Goal: Transaction & Acquisition: Obtain resource

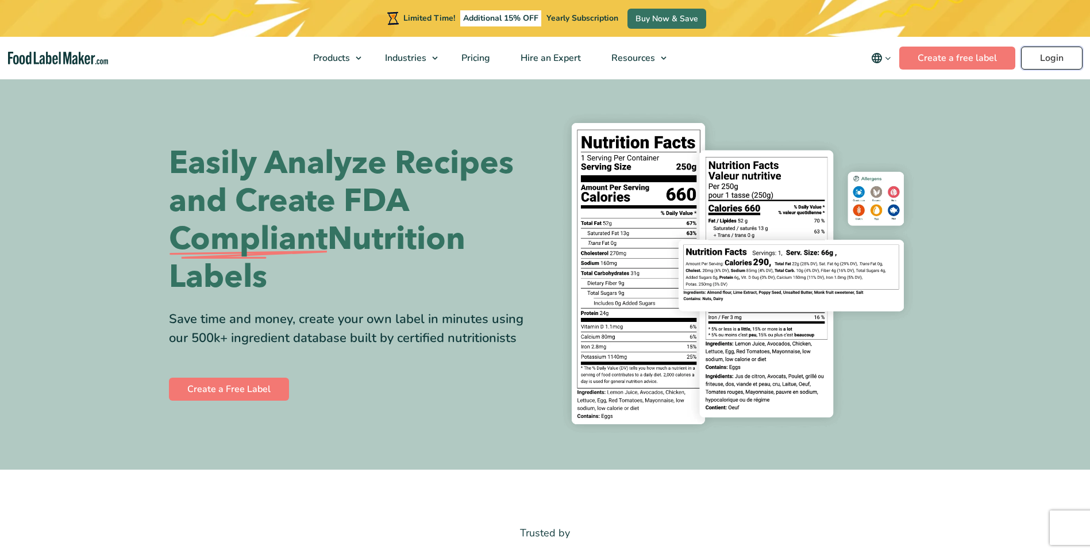
click at [1040, 60] on link "Login" at bounding box center [1051, 58] width 61 height 23
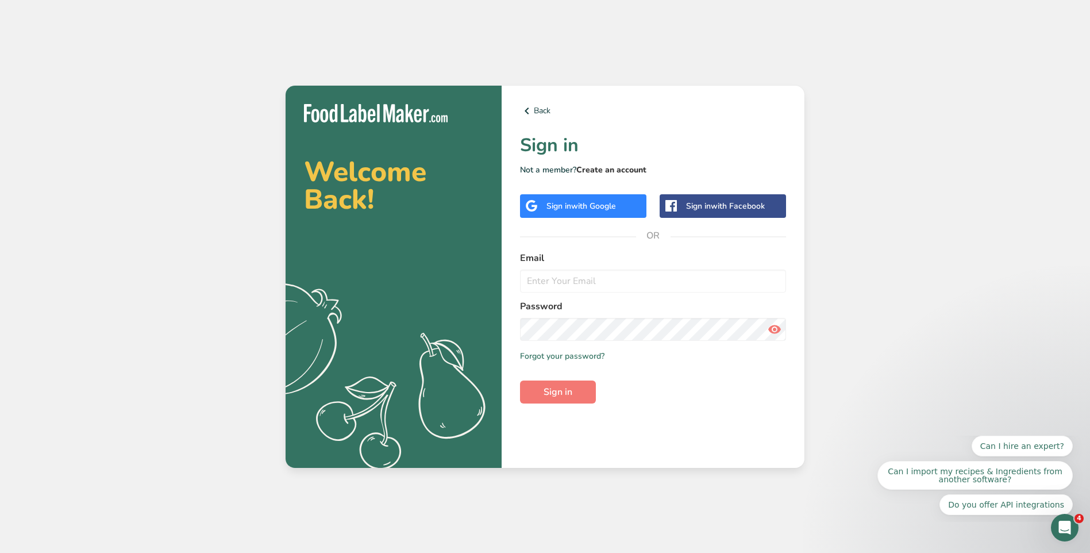
click at [626, 172] on link "Create an account" at bounding box center [611, 169] width 70 height 11
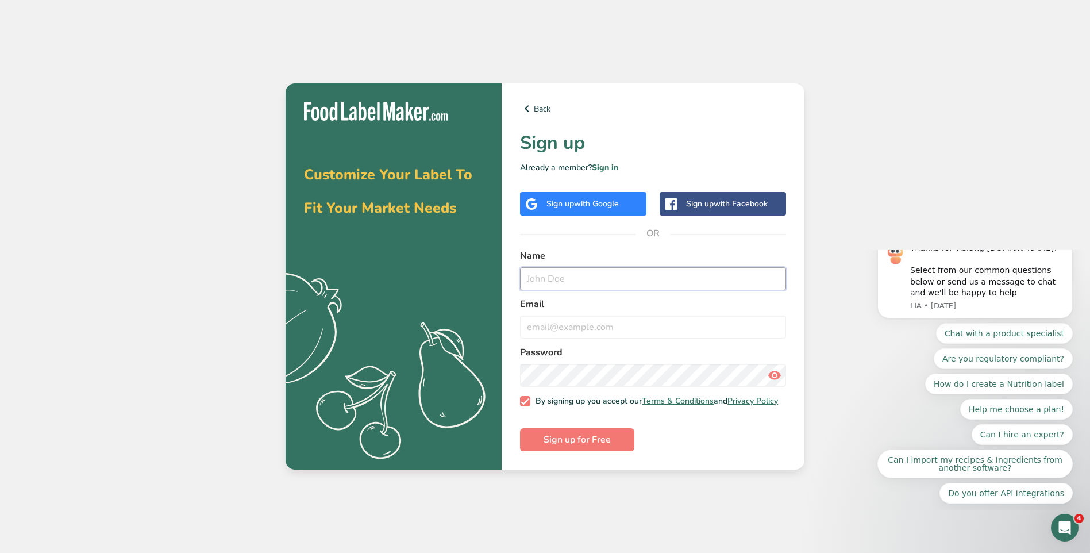
click at [581, 274] on input "text" at bounding box center [653, 278] width 266 height 23
type input "[PERSON_NAME]"
type input "[EMAIL_ADDRESS][DOMAIN_NAME]"
click at [582, 440] on span "Sign up for Free" at bounding box center [576, 440] width 67 height 14
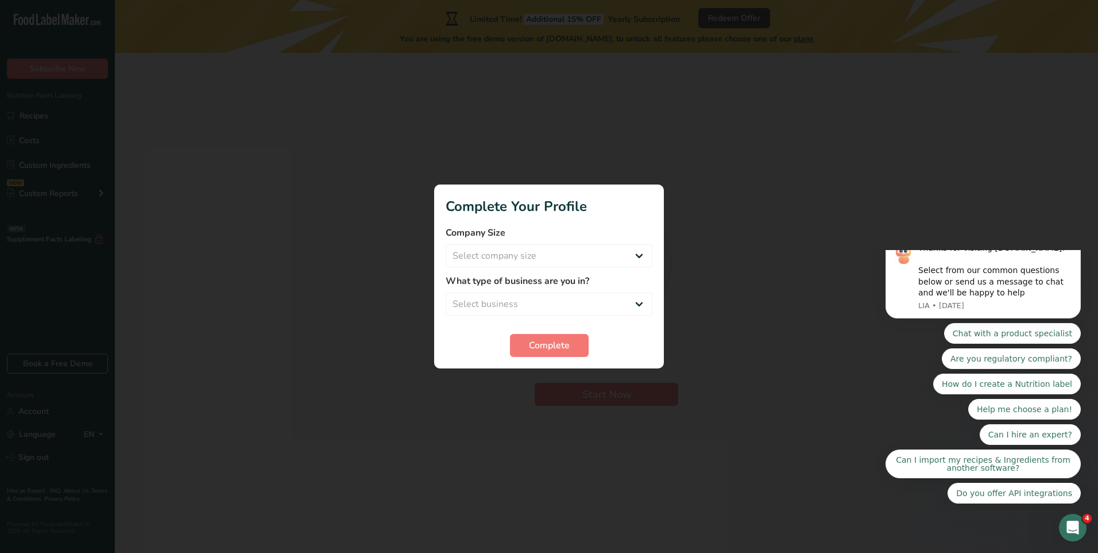
click at [614, 288] on div "What type of business are you in? Select business Packaged Food Manufacturer Re…" at bounding box center [549, 294] width 207 height 41
click at [605, 302] on select "Select business Packaged Food Manufacturer Restaurant & Cafe Bakery Meal Plans …" at bounding box center [549, 303] width 207 height 23
select select "8"
click at [446, 292] on select "Select business Packaged Food Manufacturer Restaurant & Cafe Bakery Meal Plans …" at bounding box center [549, 303] width 207 height 23
click at [565, 250] on select "Select company size Fewer than 10 Employees 10 to 50 Employees 51 to 500 Employ…" at bounding box center [549, 255] width 207 height 23
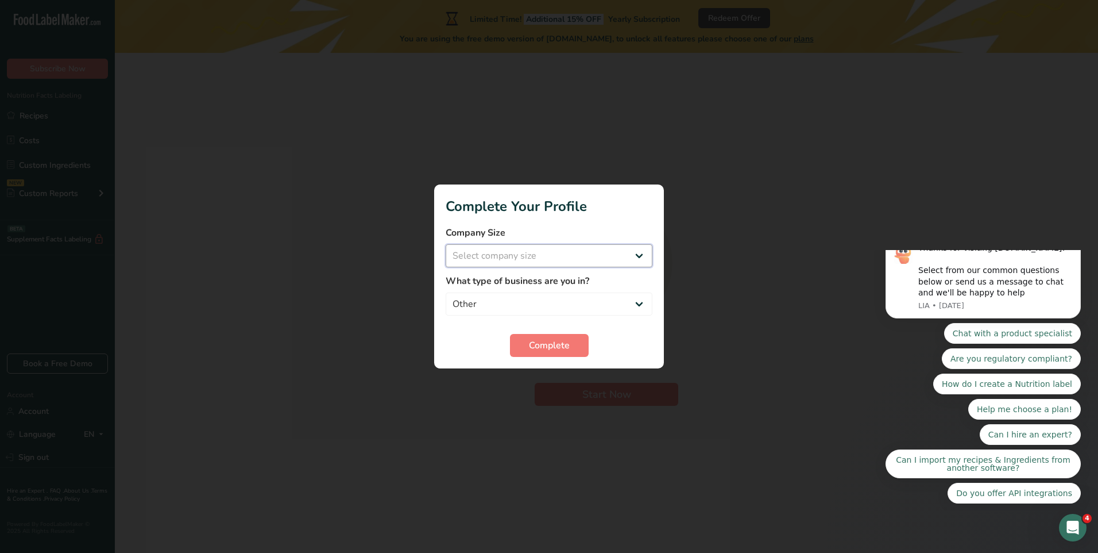
select select "3"
click at [446, 244] on select "Select company size Fewer than 10 Employees 10 to 50 Employees 51 to 500 Employ…" at bounding box center [549, 255] width 207 height 23
click at [569, 352] on span "Complete" at bounding box center [549, 345] width 41 height 14
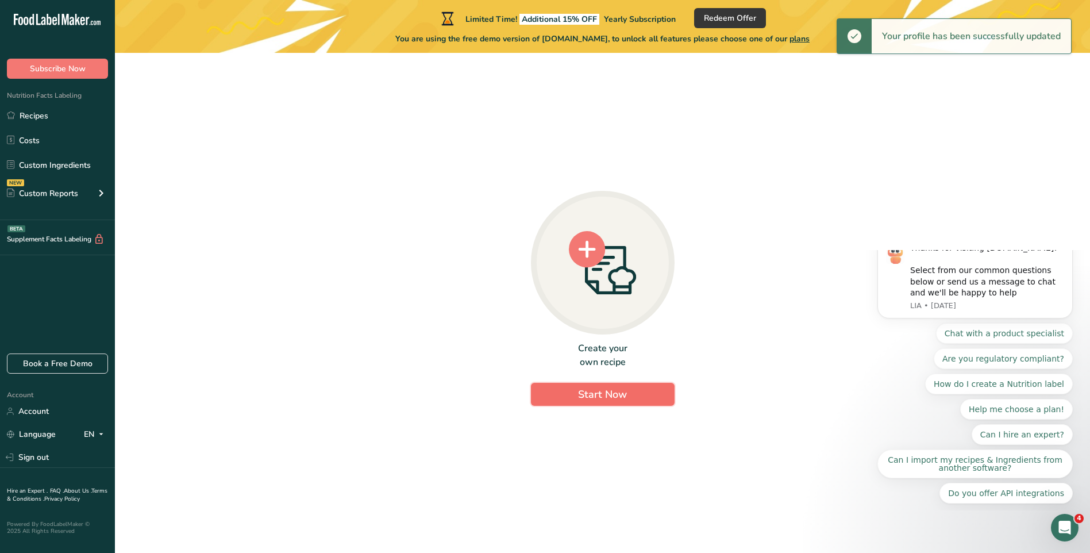
click at [627, 396] on button "Start Now" at bounding box center [603, 394] width 144 height 23
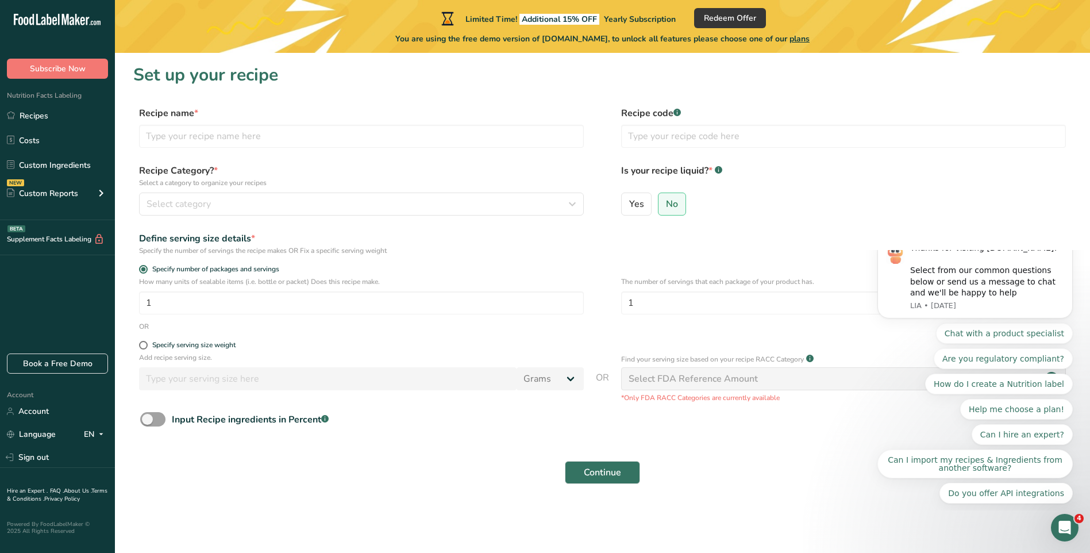
click at [381, 152] on div "Recipe name * Recipe code .a-a{fill:#347362;}.b-a{fill:#fff;}" at bounding box center [602, 130] width 938 height 48
click at [385, 146] on input "text" at bounding box center [361, 136] width 445 height 23
type input "Wasabi Test"
click at [342, 211] on button "Select category" at bounding box center [361, 203] width 445 height 23
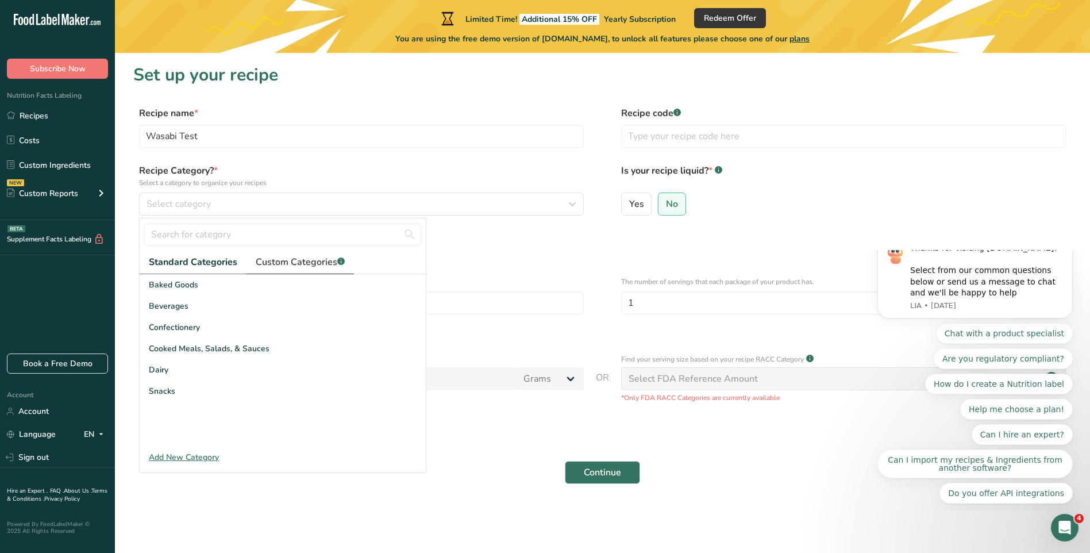
click at [305, 267] on span "Custom Categories .a-a{fill:#347362;}.b-a{fill:#fff;}" at bounding box center [300, 262] width 89 height 14
click at [215, 263] on span "Standard Categories" at bounding box center [192, 262] width 87 height 14
click at [200, 392] on div "Snacks" at bounding box center [283, 390] width 286 height 21
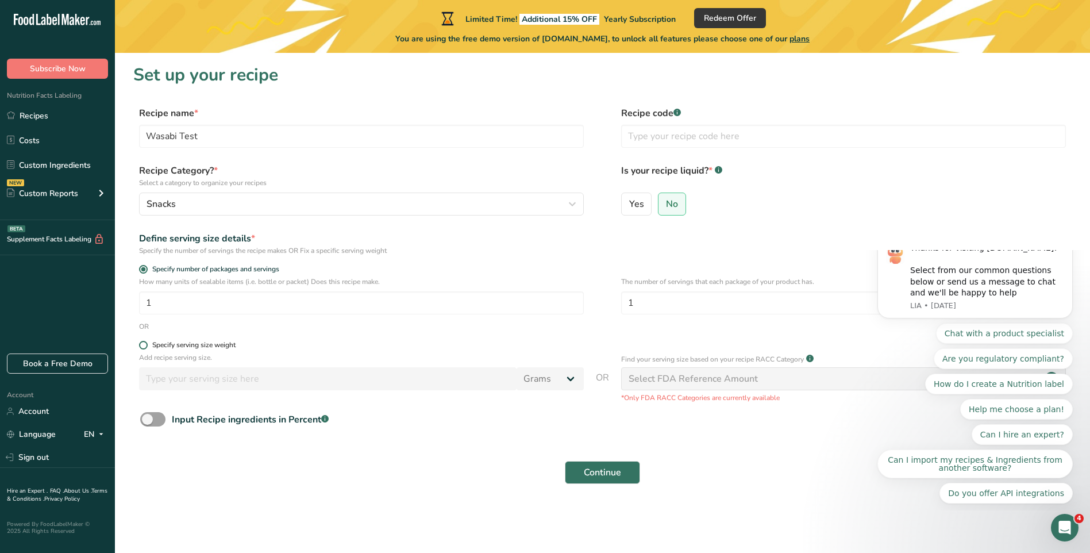
click at [227, 349] on div "Specify serving size weight" at bounding box center [193, 345] width 83 height 9
click at [146, 349] on input "Specify serving size weight" at bounding box center [142, 344] width 7 height 7
radio input "true"
radio input "false"
click at [243, 376] on input "number" at bounding box center [327, 378] width 377 height 23
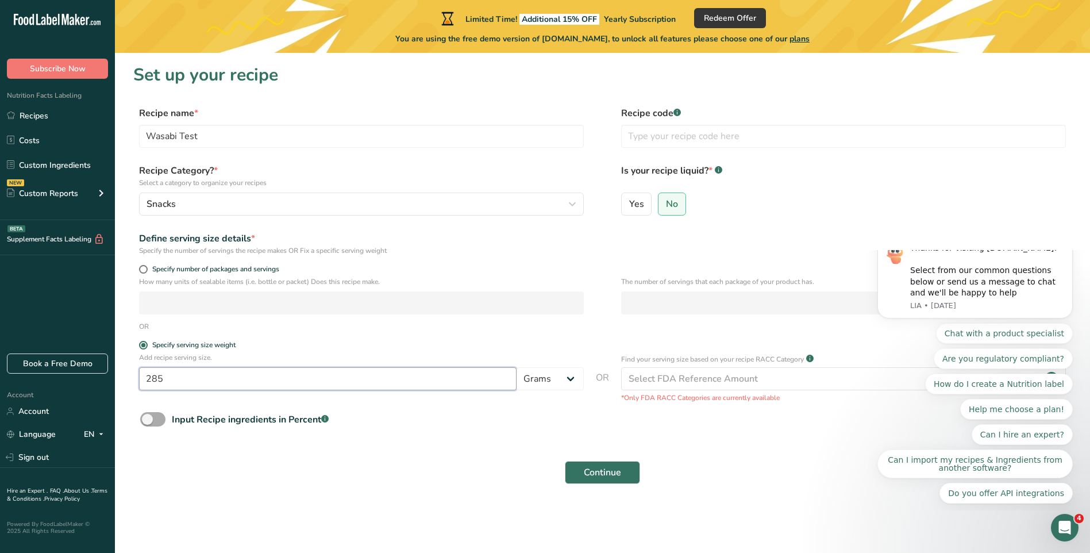
type input "285"
click at [161, 413] on span at bounding box center [152, 419] width 25 height 14
click at [148, 415] on input "Input Recipe ingredients in Percent .a-a{fill:#347362;}.b-a{fill:#fff;}" at bounding box center [143, 418] width 7 height 7
click at [161, 414] on span at bounding box center [152, 419] width 25 height 14
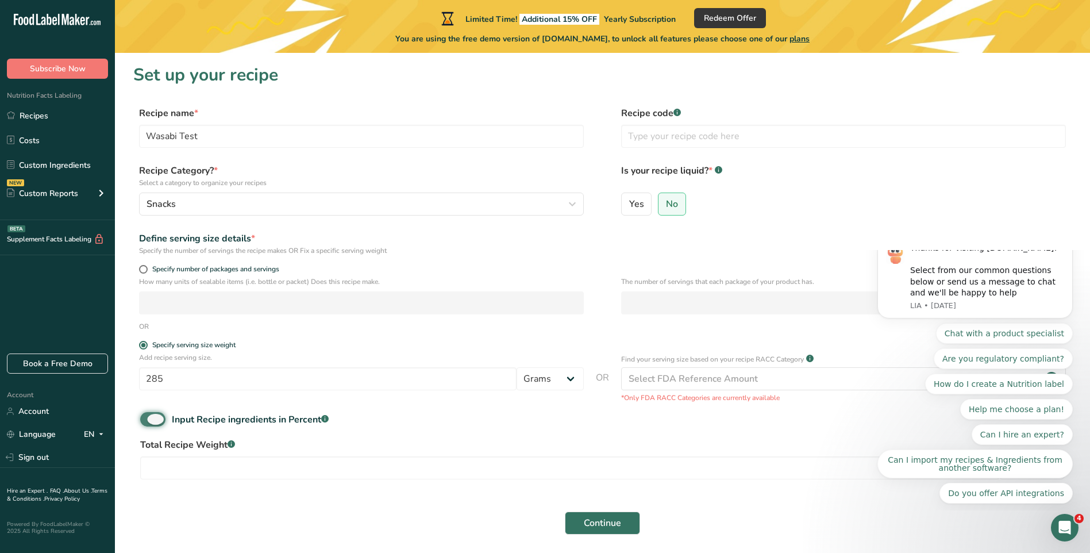
click at [148, 415] on input "Input Recipe ingredients in Percent .a-a{fill:#347362;}.b-a{fill:#fff;}" at bounding box center [143, 418] width 7 height 7
checkbox input "false"
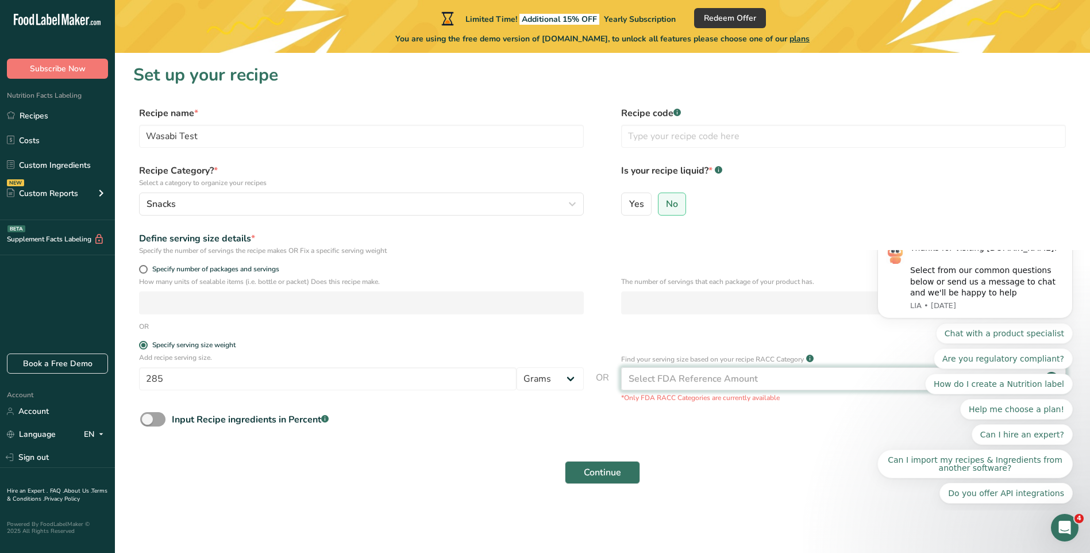
click at [712, 388] on div "Select FDA Reference Amount" at bounding box center [843, 378] width 445 height 23
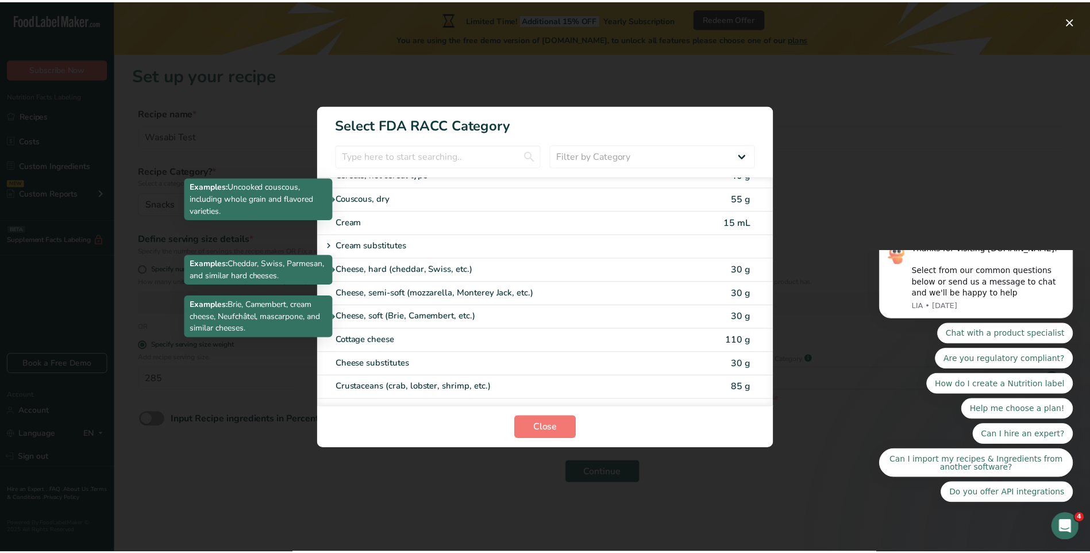
scroll to position [517, 0]
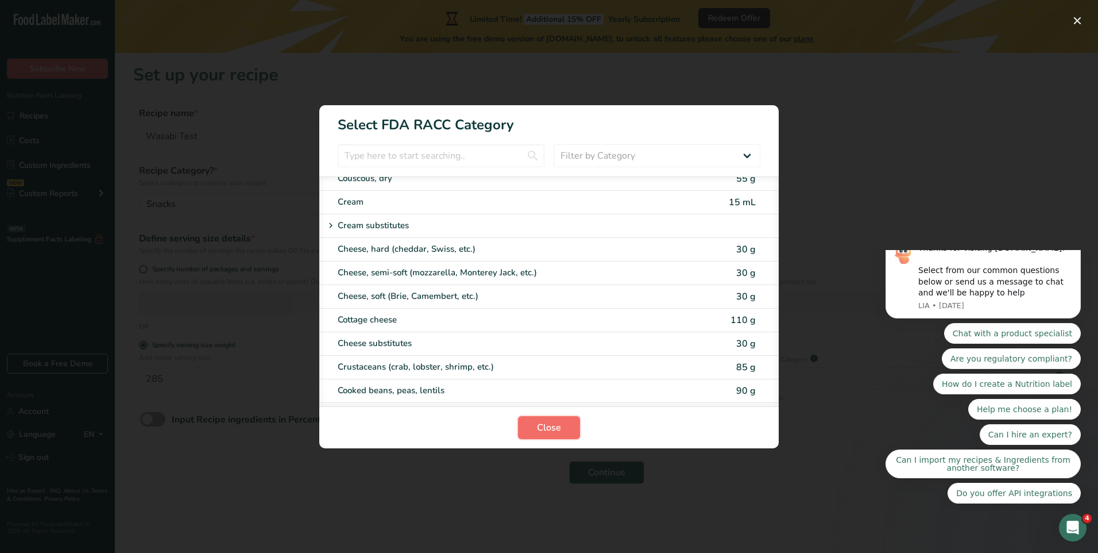
click at [577, 437] on button "Close" at bounding box center [549, 427] width 62 height 23
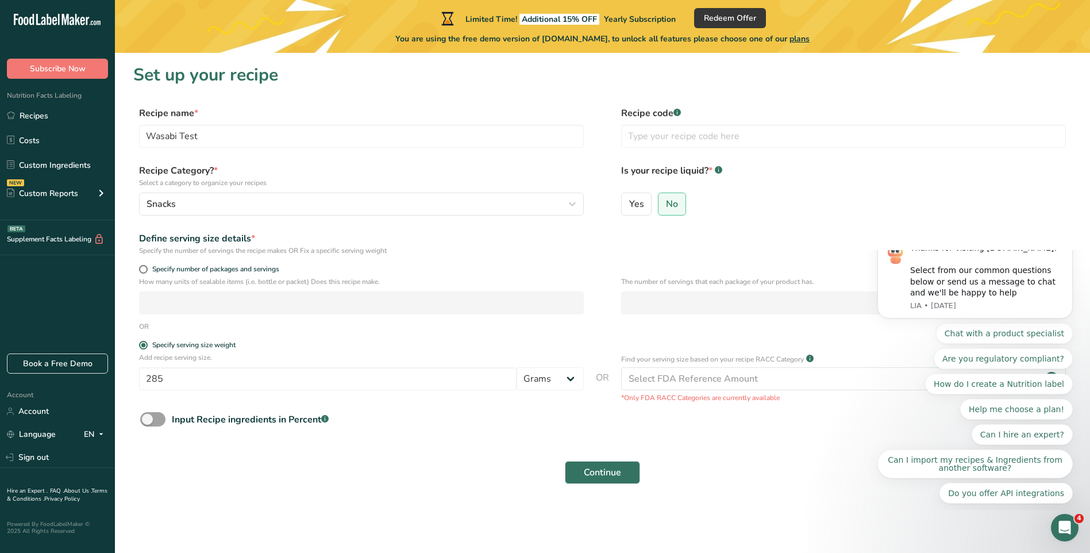
click at [829, 434] on div "Input Recipe ingredients in Percent .a-a{fill:#347362;}.b-a{fill:#fff;}" at bounding box center [602, 424] width 938 height 24
click at [1064, 246] on button "Dismiss notification" at bounding box center [1068, 238] width 15 height 15
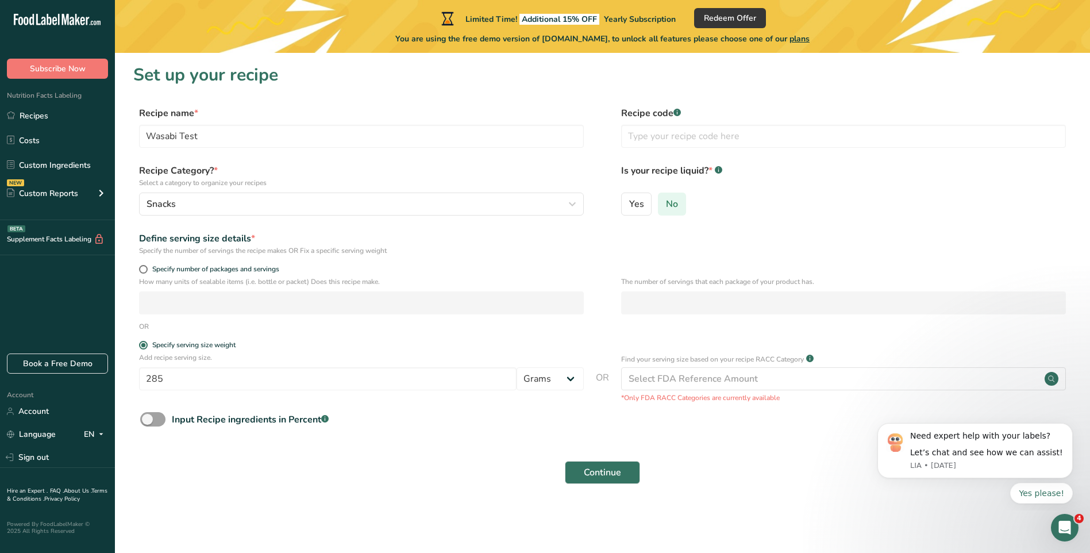
click at [668, 208] on span "No" at bounding box center [672, 203] width 12 height 11
click at [666, 207] on input "No" at bounding box center [661, 203] width 7 height 7
click at [660, 143] on input "text" at bounding box center [843, 136] width 445 height 23
type input "1234"
click at [286, 420] on div "Input Recipe ingredients in Percent .a-a{fill:#347362;}.b-a{fill:#fff;}" at bounding box center [250, 419] width 157 height 14
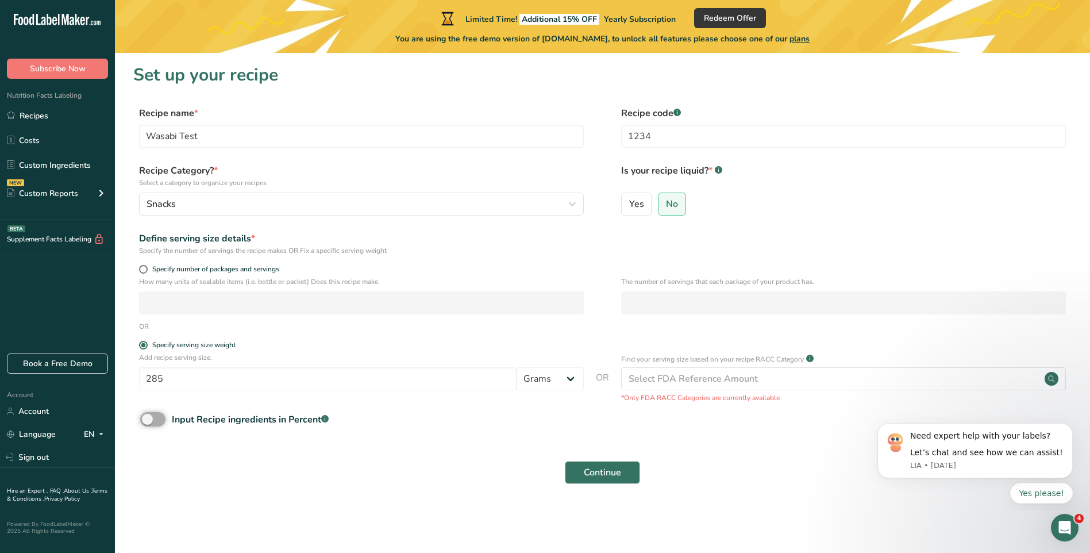
click at [148, 420] on input "Input Recipe ingredients in Percent .a-a{fill:#347362;}.b-a{fill:#fff;}" at bounding box center [143, 418] width 7 height 7
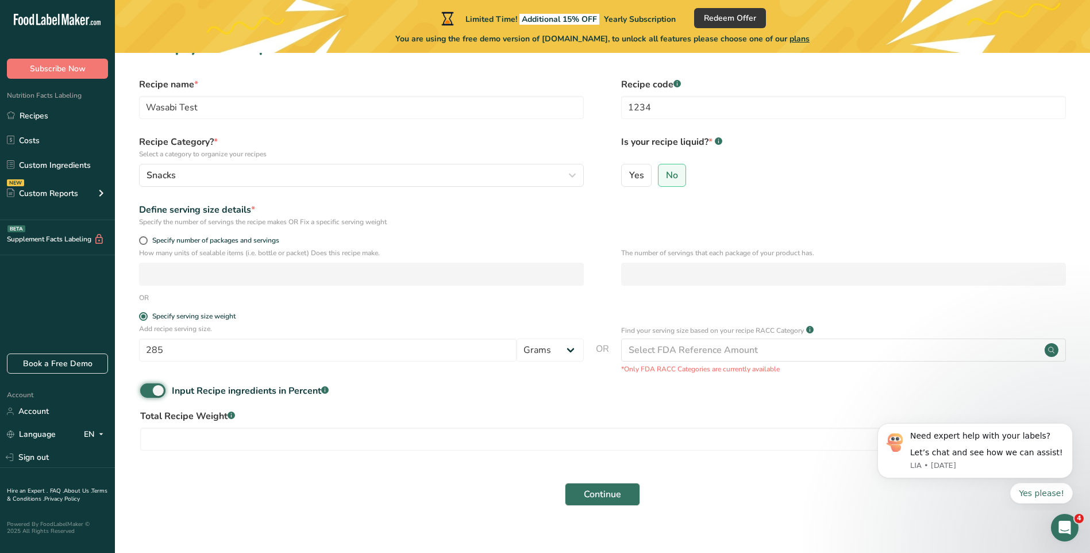
scroll to position [44, 0]
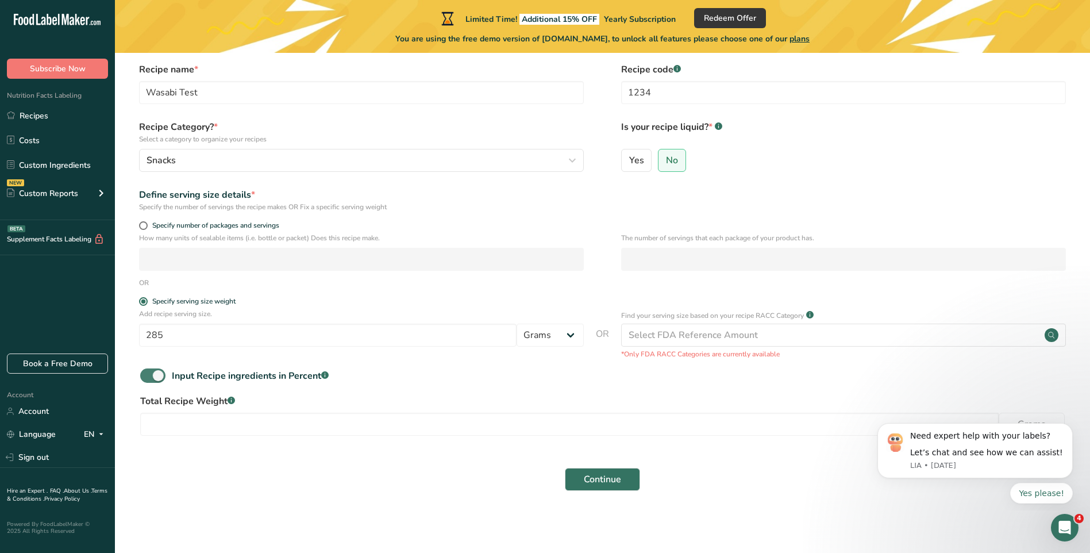
click at [161, 377] on span at bounding box center [152, 375] width 25 height 14
click at [148, 377] on input "Input Recipe ingredients in Percent .a-a{fill:#347362;}.b-a{fill:#fff;}" at bounding box center [143, 375] width 7 height 7
checkbox input "false"
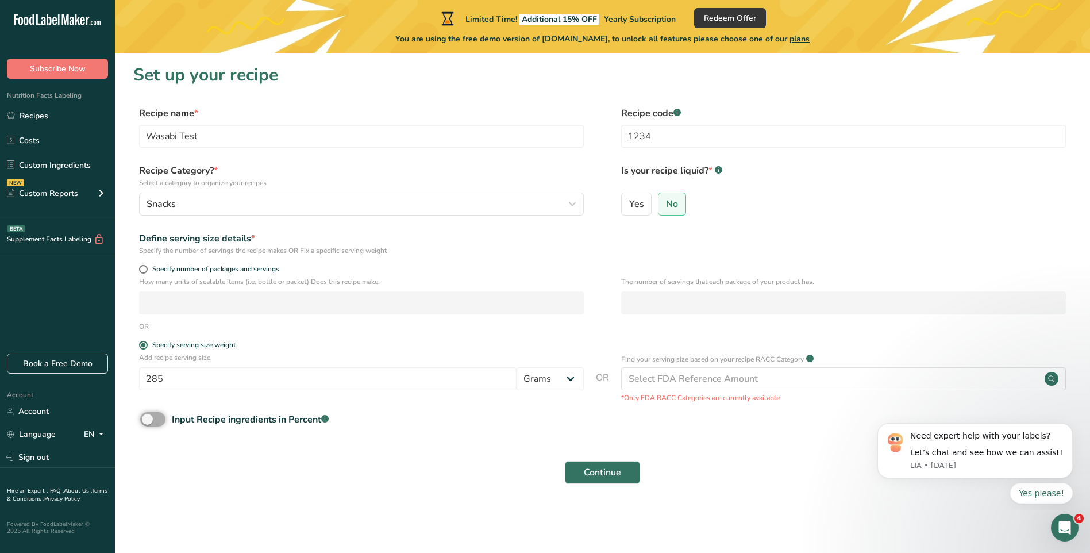
scroll to position [0, 0]
click at [570, 454] on div "Continue" at bounding box center [602, 472] width 938 height 37
click at [576, 469] on button "Continue" at bounding box center [602, 472] width 75 height 23
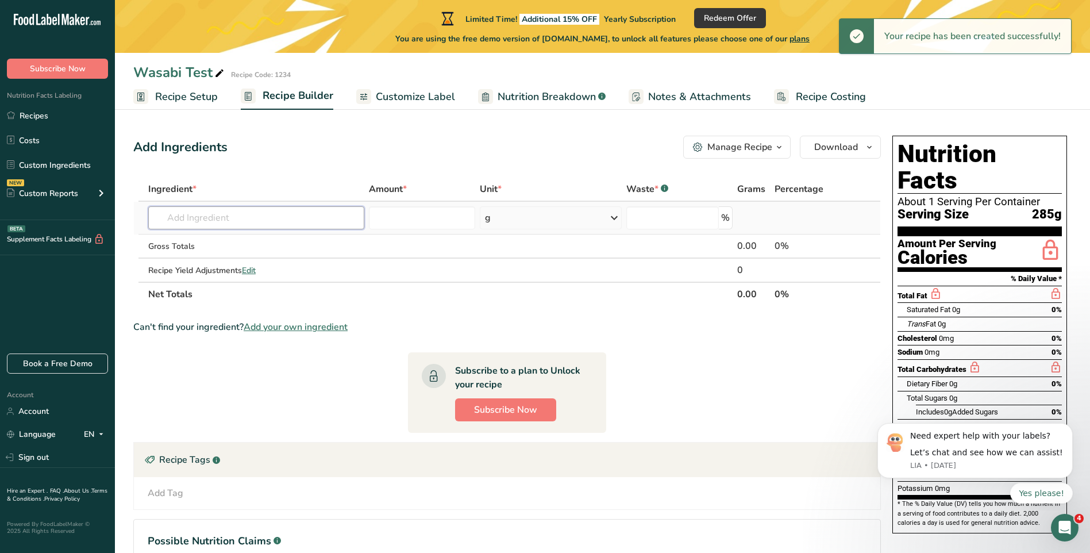
click at [293, 221] on input "text" at bounding box center [256, 217] width 216 height 23
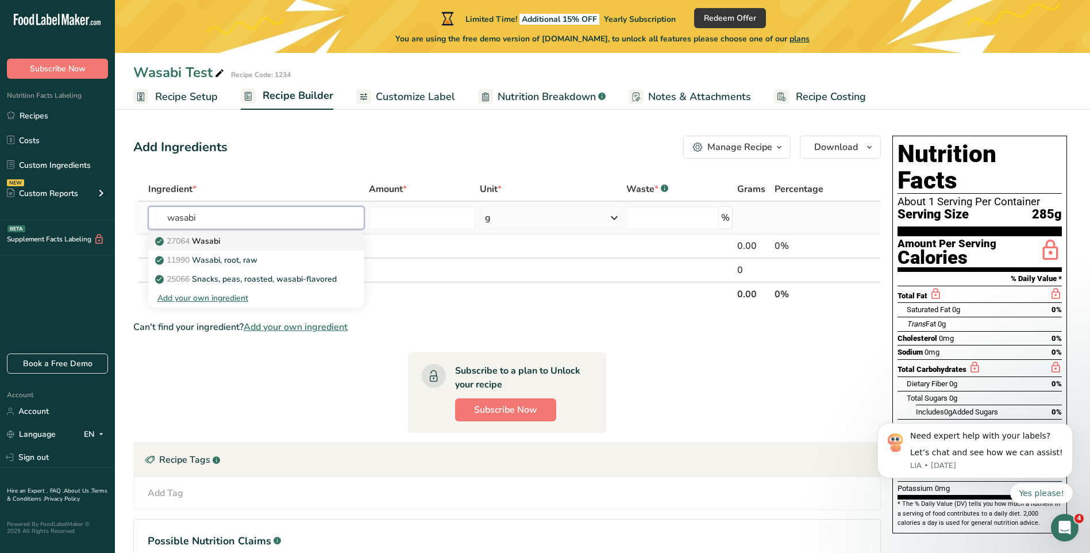
type input "wasabi"
click at [287, 240] on div "27064 [GEOGRAPHIC_DATA]" at bounding box center [246, 241] width 179 height 12
type input "Wasabi"
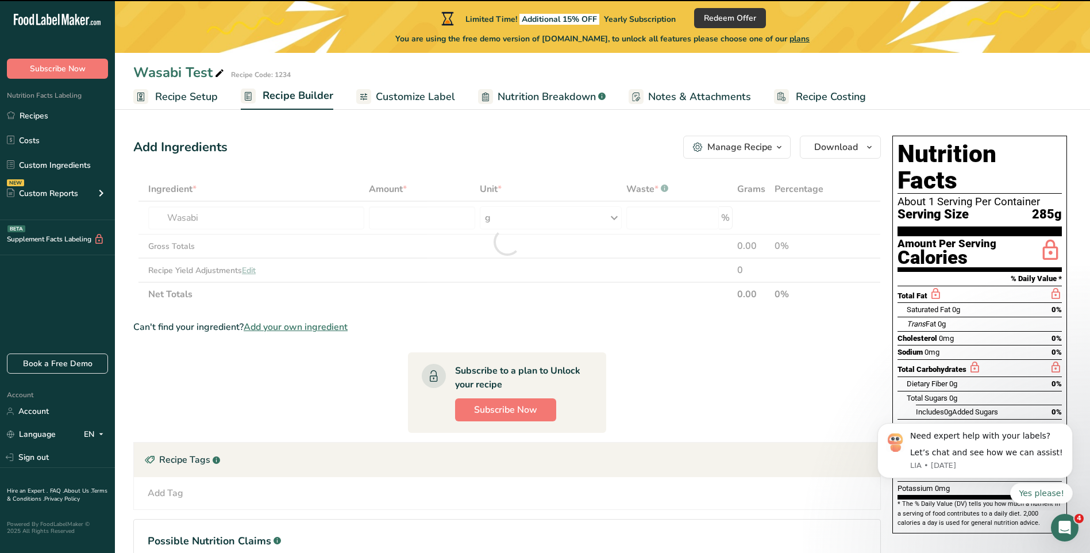
type input "0"
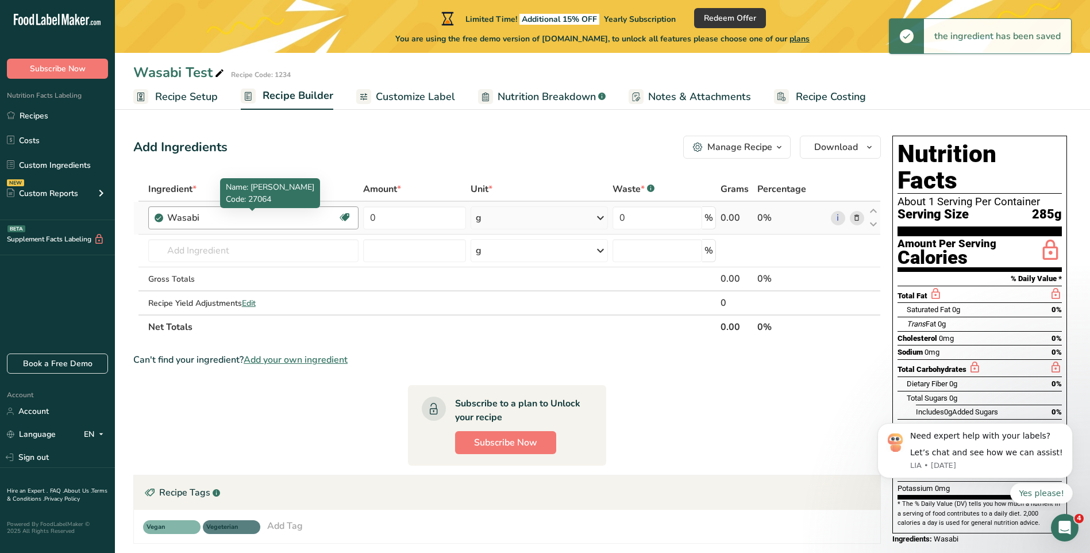
click at [283, 222] on div "Wasabi" at bounding box center [239, 218] width 144 height 14
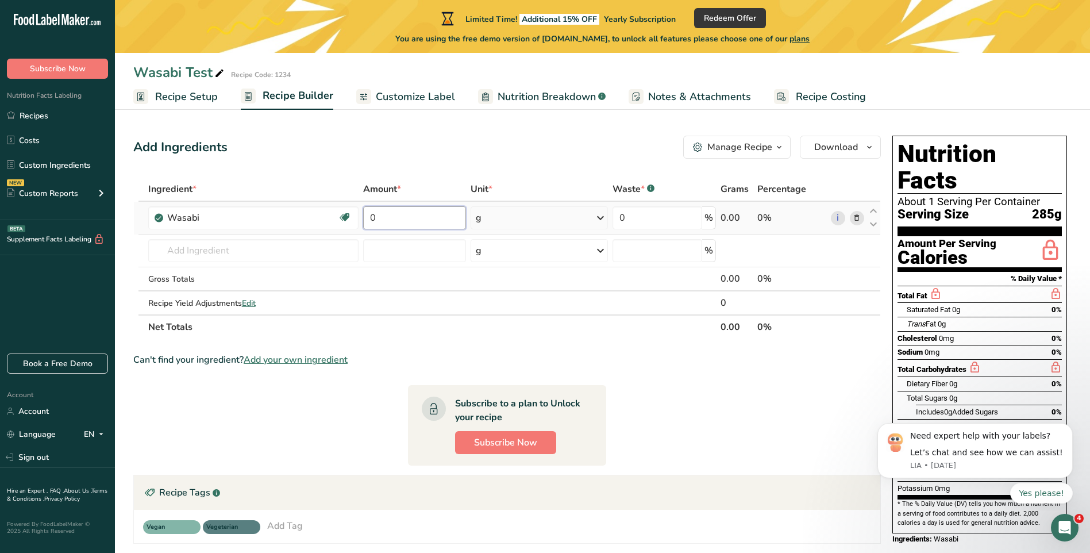
click at [401, 212] on input "0" at bounding box center [414, 217] width 103 height 23
drag, startPoint x: 417, startPoint y: 214, endPoint x: 346, endPoint y: 222, distance: 71.6
click at [346, 222] on tr "Wasabi Dairy free Gluten free Vegan Vegetarian Soy free 0 g Portions 1 tablespo…" at bounding box center [507, 218] width 746 height 33
type input "25"
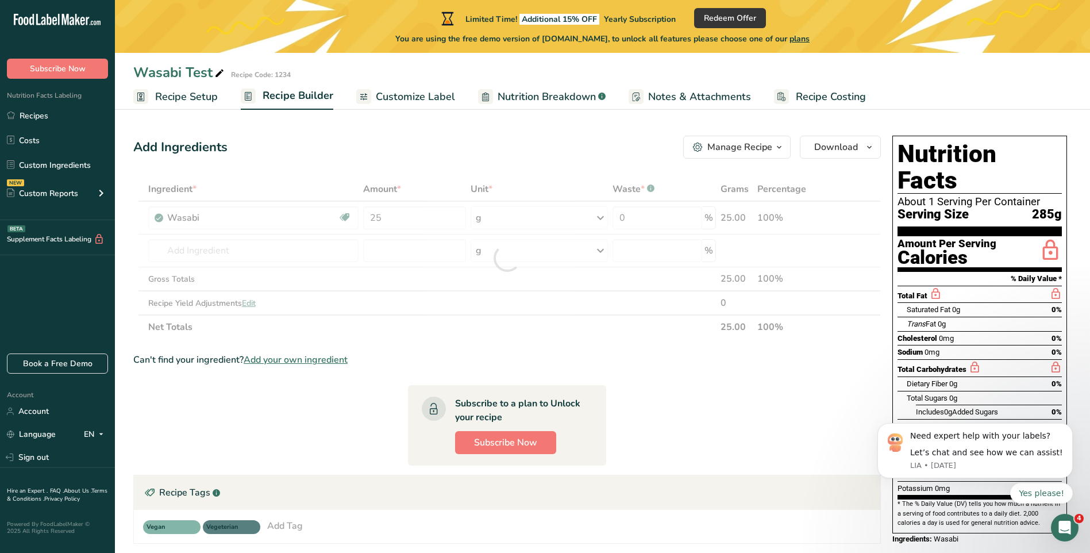
click at [658, 369] on section "Ingredient * Amount * Unit * Waste * .a-a{fill:#347362;}.b-a{fill:#fff;} Grams …" at bounding box center [506, 411] width 747 height 469
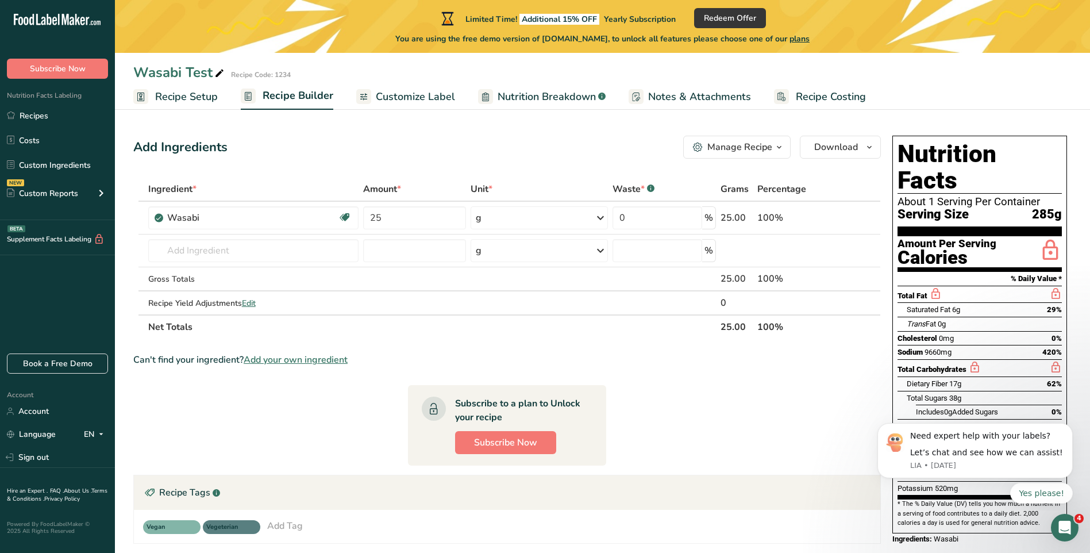
click at [183, 96] on span "Recipe Setup" at bounding box center [186, 97] width 63 height 16
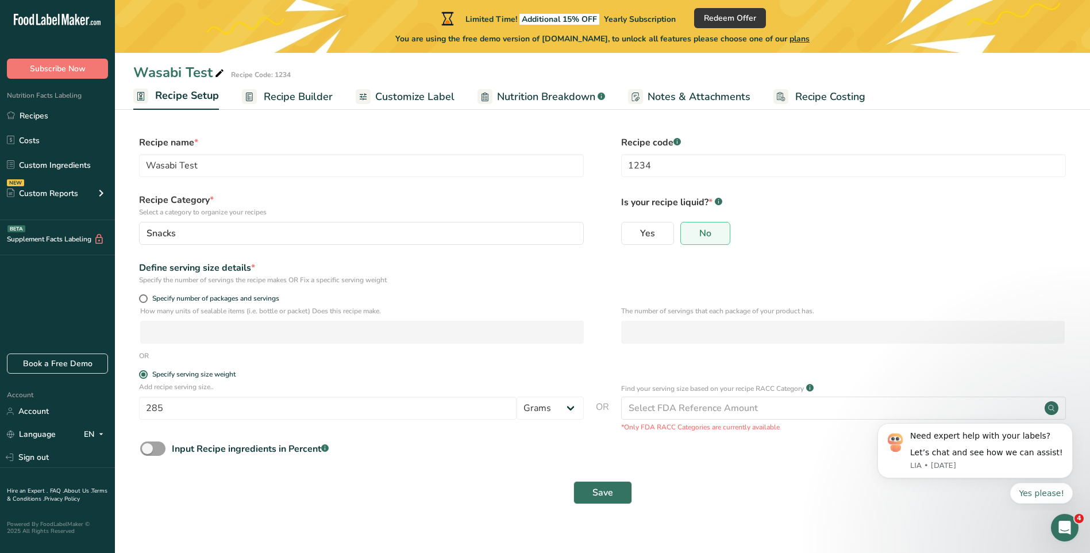
click at [429, 102] on span "Customize Label" at bounding box center [414, 97] width 79 height 16
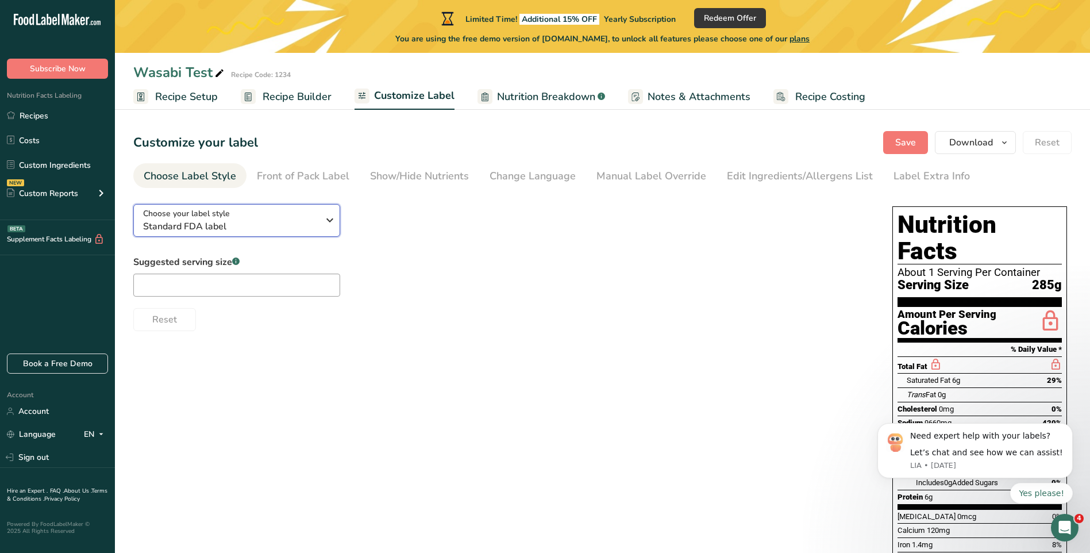
click at [258, 217] on div "Choose your label style Standard FDA label" at bounding box center [230, 220] width 175 height 26
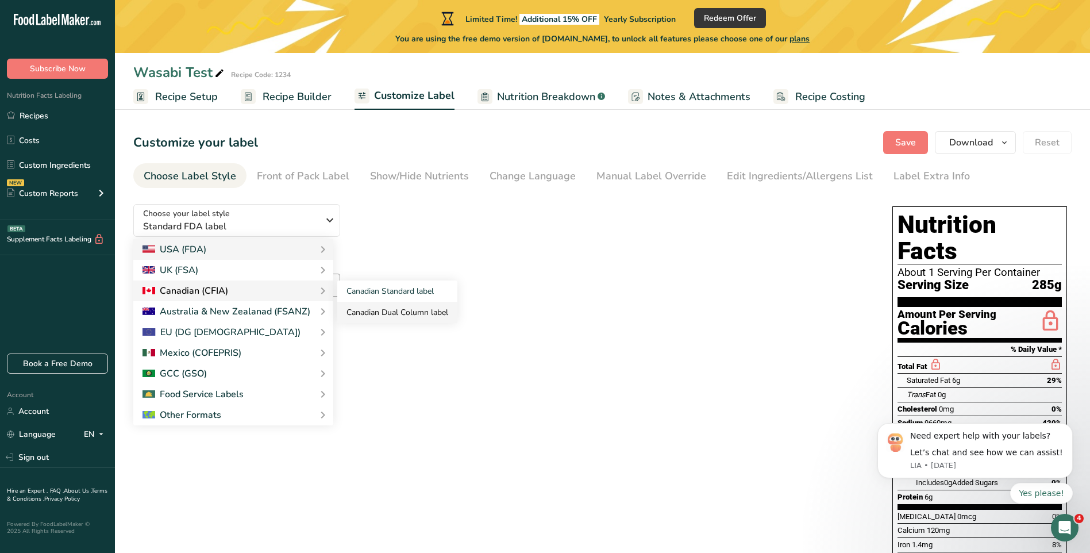
click at [427, 310] on link "Canadian Dual Column label" at bounding box center [397, 312] width 120 height 21
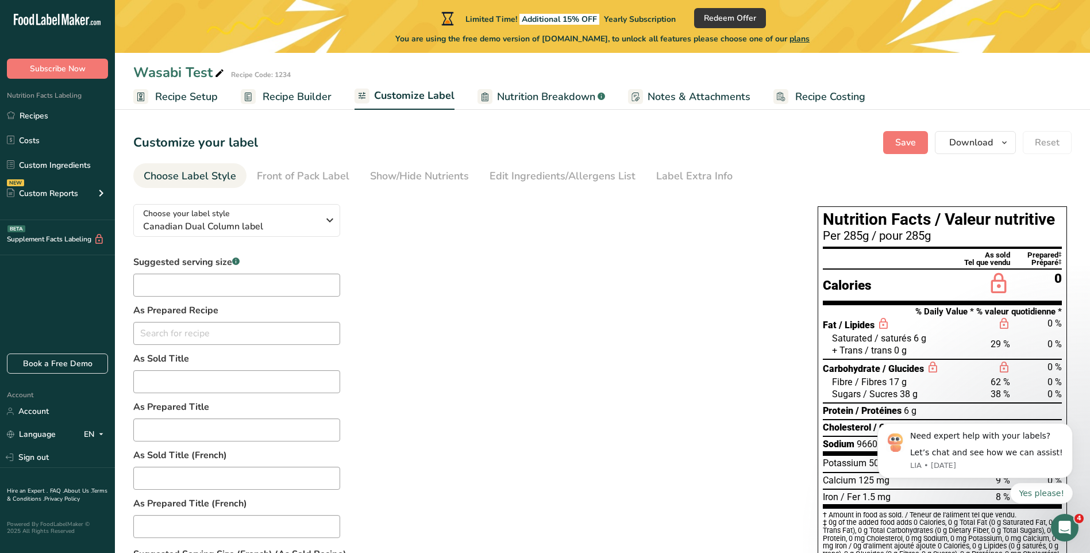
click at [643, 315] on div "Suggested serving size .a-a{fill:#347362;}.b-a{fill:#fff;} As Prepared Recipe N…" at bounding box center [463, 501] width 661 height 492
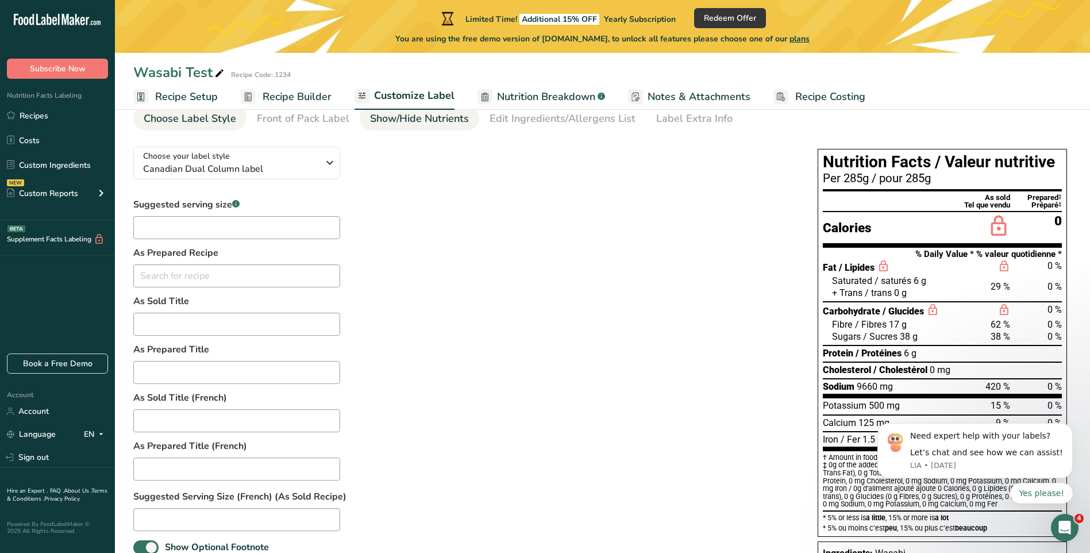
click at [414, 121] on div "Show/Hide Nutrients" at bounding box center [419, 119] width 99 height 16
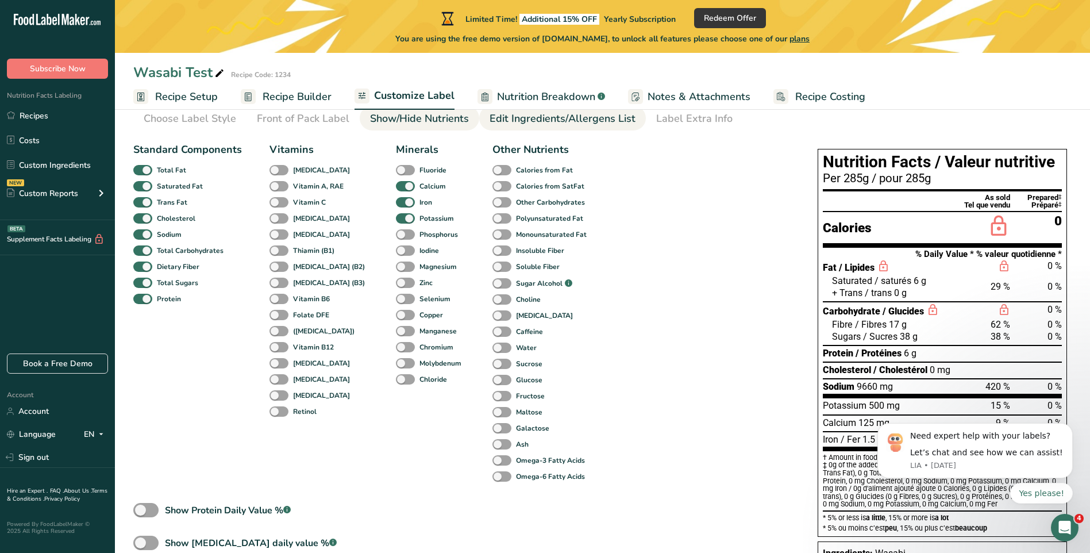
click at [526, 126] on div "Edit Ingredients/Allergens List" at bounding box center [562, 119] width 146 height 16
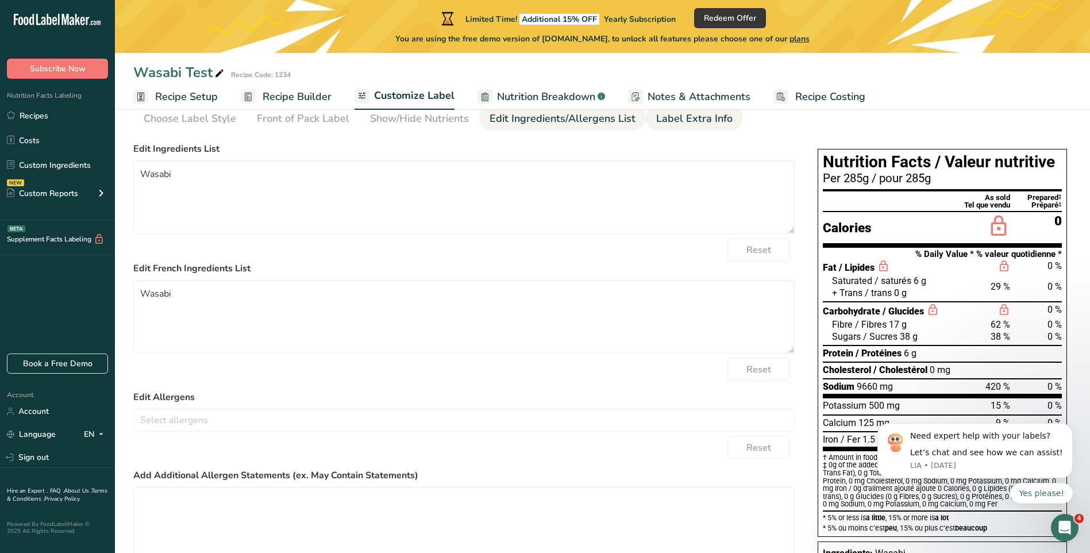
click at [665, 122] on div "Label Extra Info" at bounding box center [694, 119] width 76 height 16
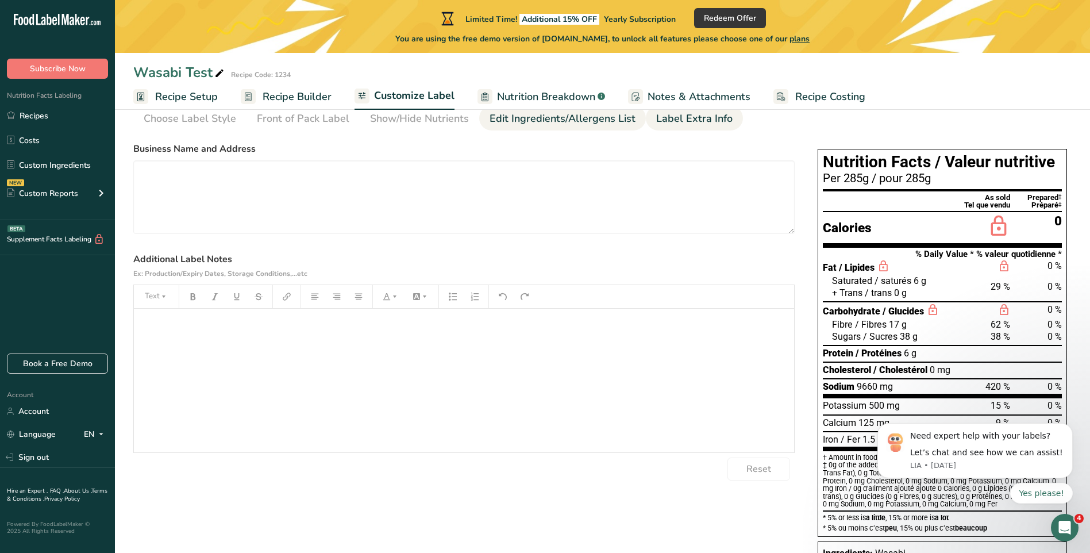
click at [547, 126] on link "Edit Ingredients/Allergens List" at bounding box center [562, 119] width 146 height 26
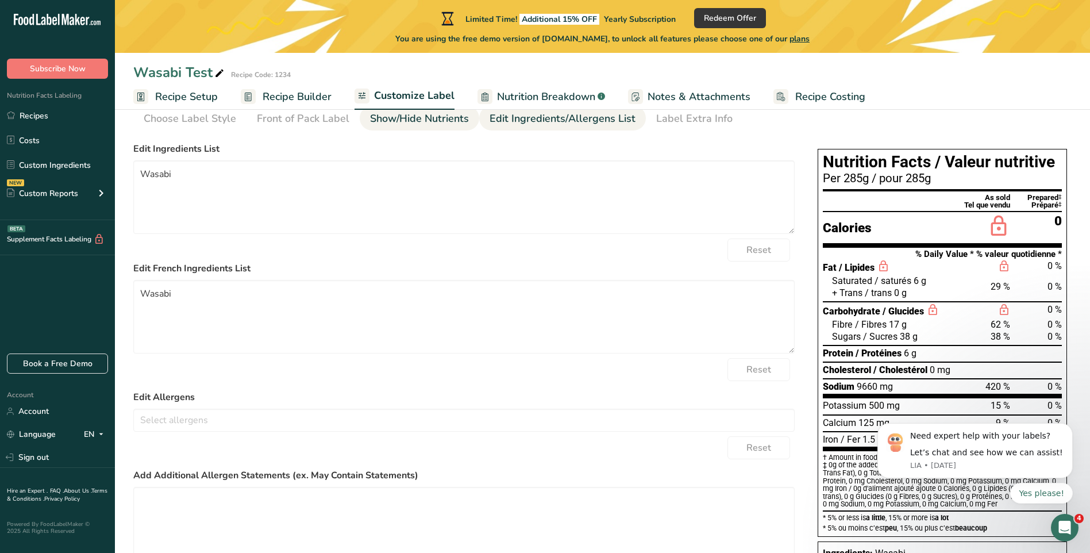
click at [418, 128] on link "Show/Hide Nutrients" at bounding box center [419, 119] width 99 height 26
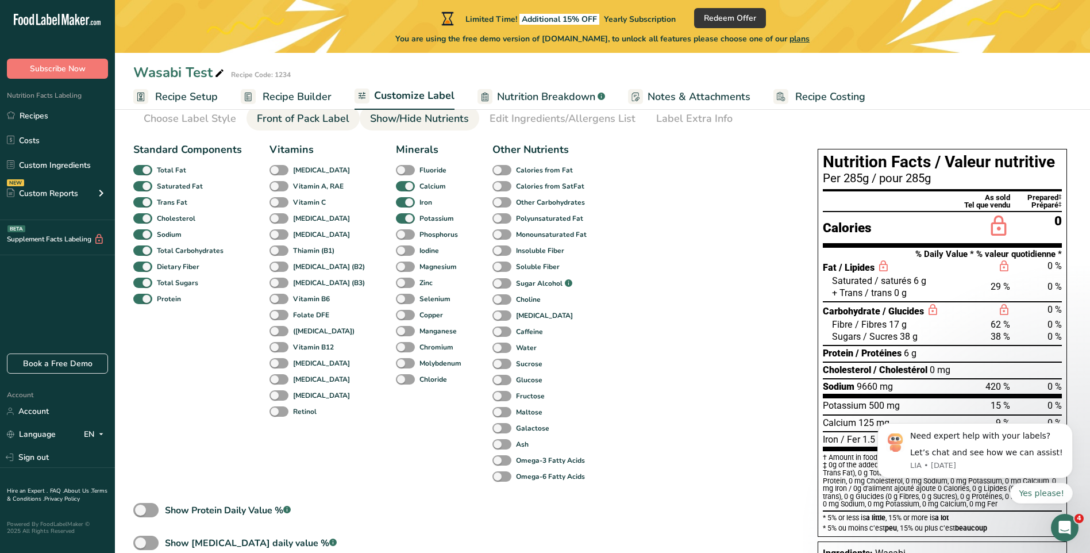
click at [264, 127] on link "Front of Pack Label" at bounding box center [303, 119] width 92 height 26
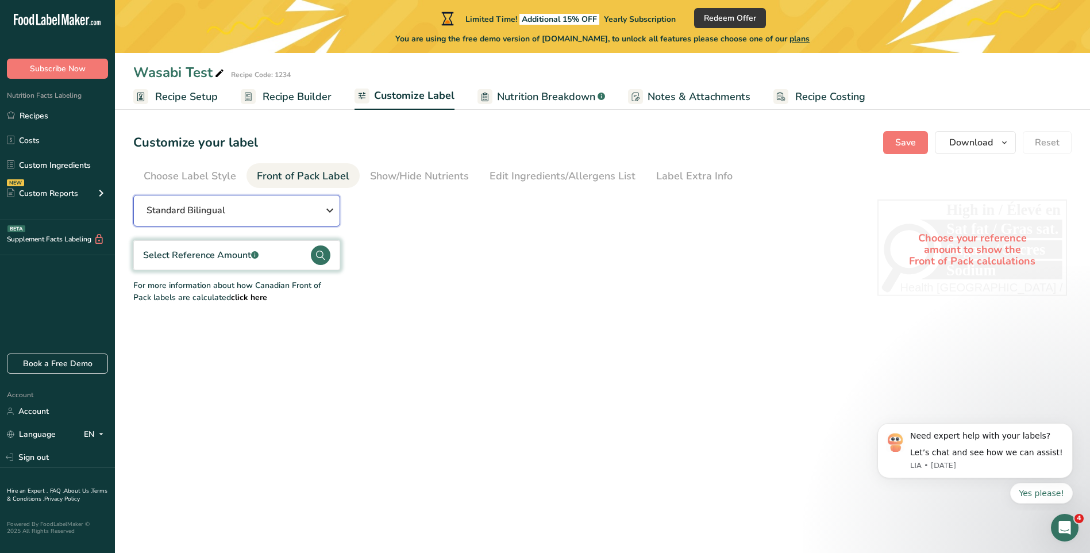
click at [308, 202] on button "Standard Bilingual" at bounding box center [236, 211] width 207 height 32
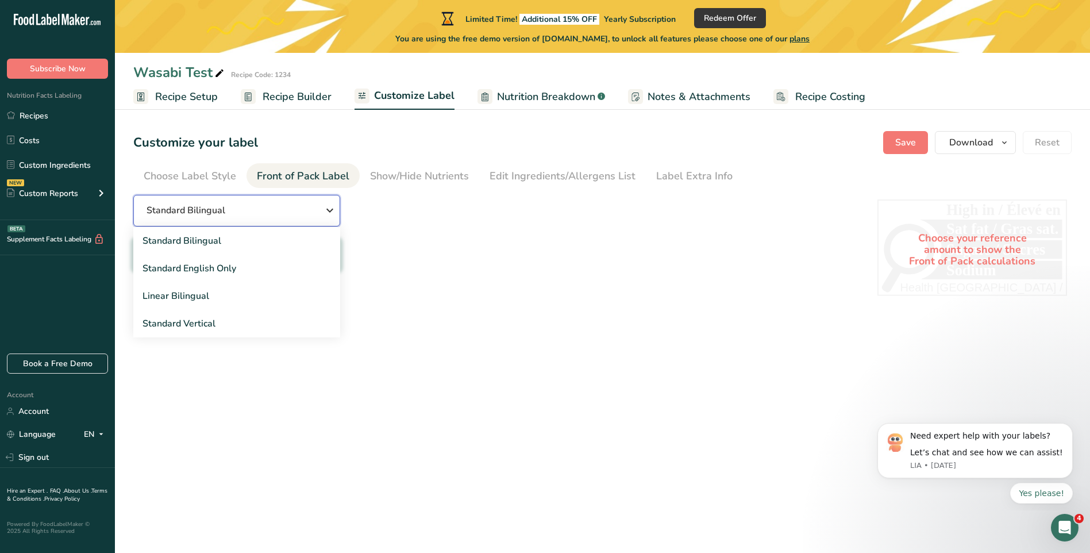
click at [310, 203] on div "Standard Bilingual" at bounding box center [236, 210] width 180 height 14
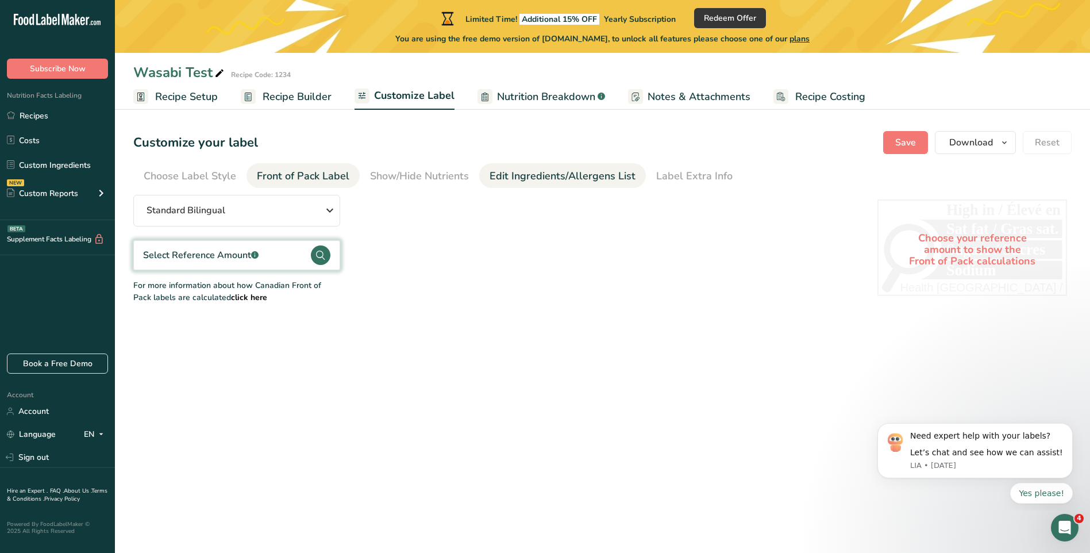
click at [507, 177] on div "Edit Ingredients/Allergens List" at bounding box center [562, 176] width 146 height 16
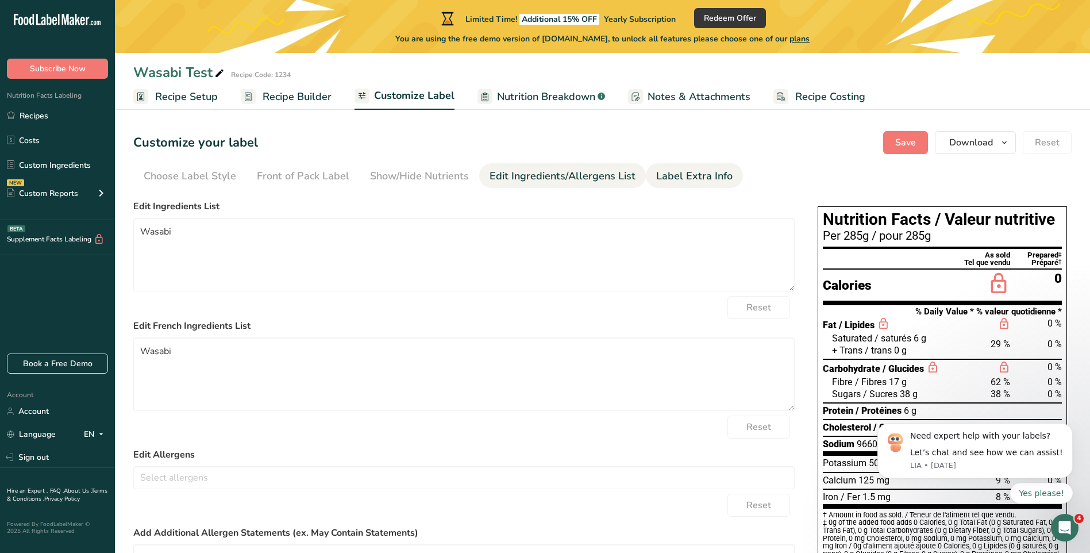
click at [678, 179] on div "Label Extra Info" at bounding box center [694, 176] width 76 height 16
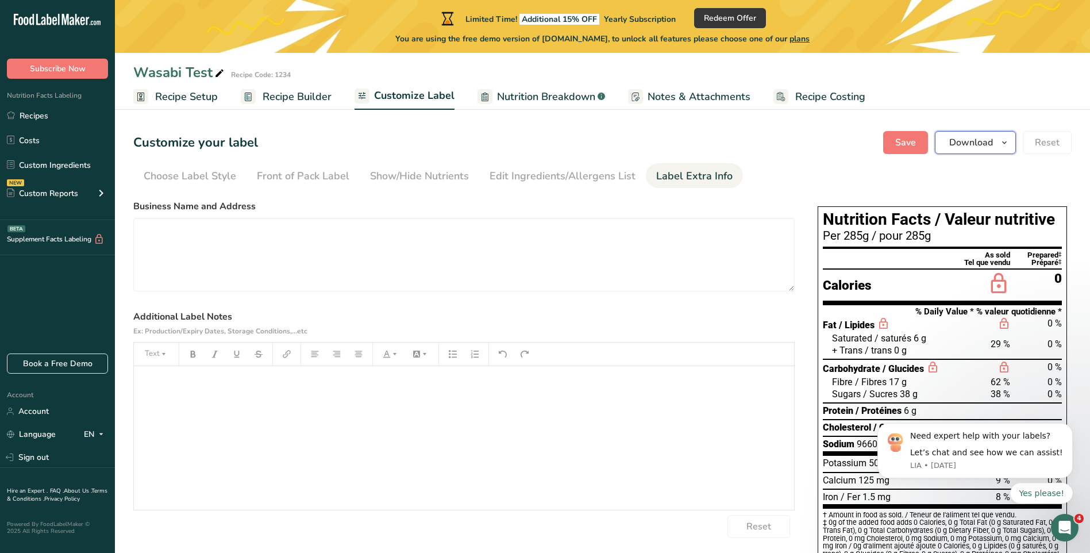
click at [1001, 145] on icon "button" at bounding box center [1003, 143] width 9 height 14
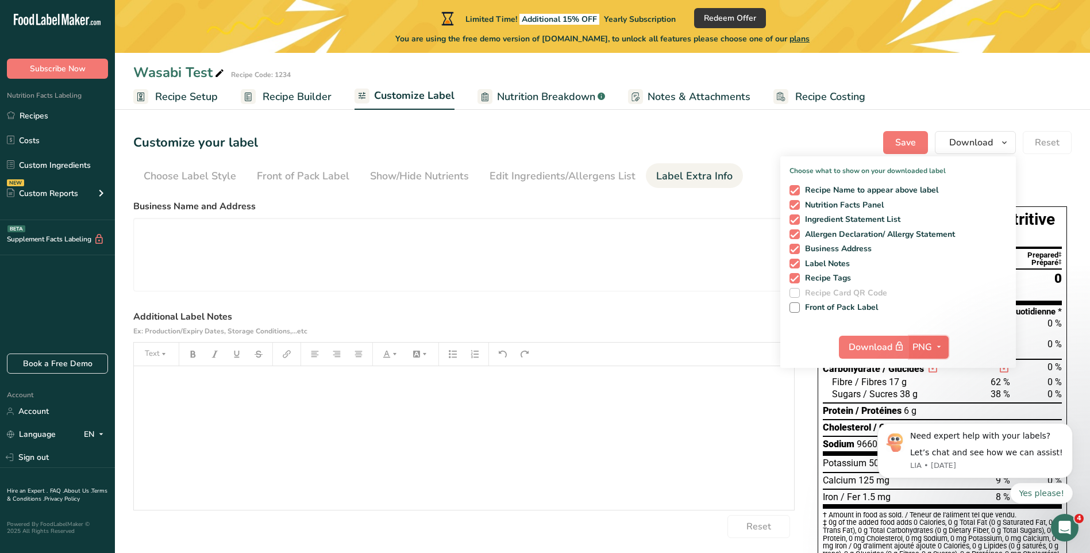
click at [936, 346] on icon "button" at bounding box center [938, 346] width 9 height 14
click at [943, 344] on icon "button" at bounding box center [938, 346] width 9 height 14
click at [1014, 164] on p "Choose what to show on your downloaded label" at bounding box center [897, 166] width 235 height 20
click at [835, 133] on div "Customize your label Save Download Choose what to show on your downloaded label…" at bounding box center [602, 142] width 938 height 23
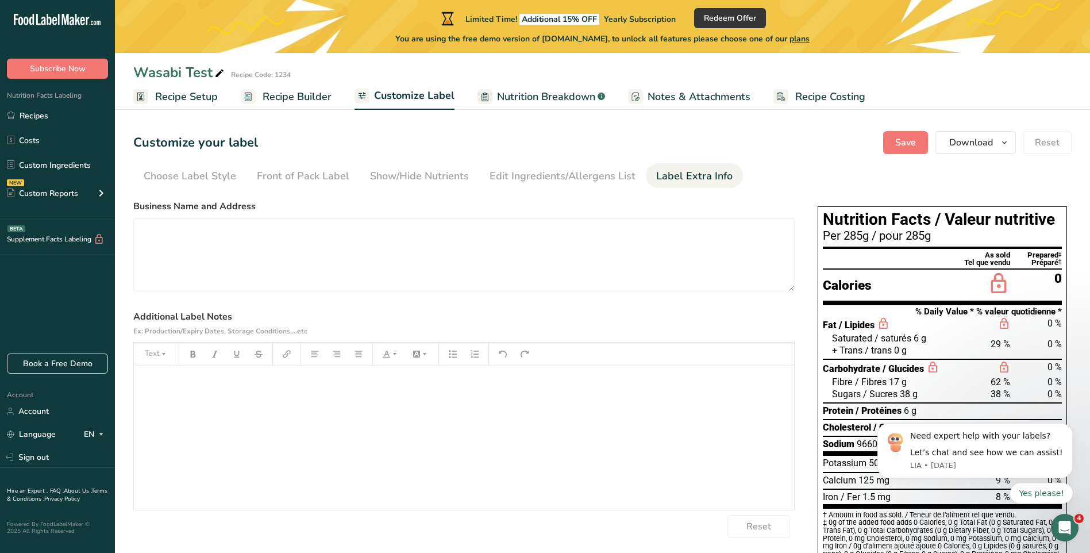
click at [171, 91] on span "Recipe Setup" at bounding box center [186, 97] width 63 height 16
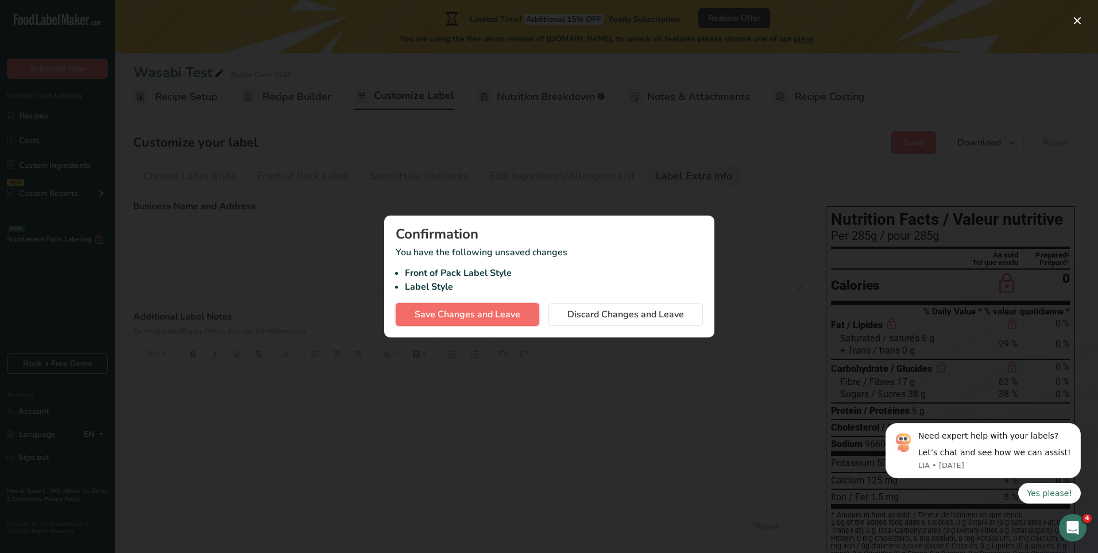
click at [503, 311] on span "Save Changes and Leave" at bounding box center [468, 314] width 106 height 14
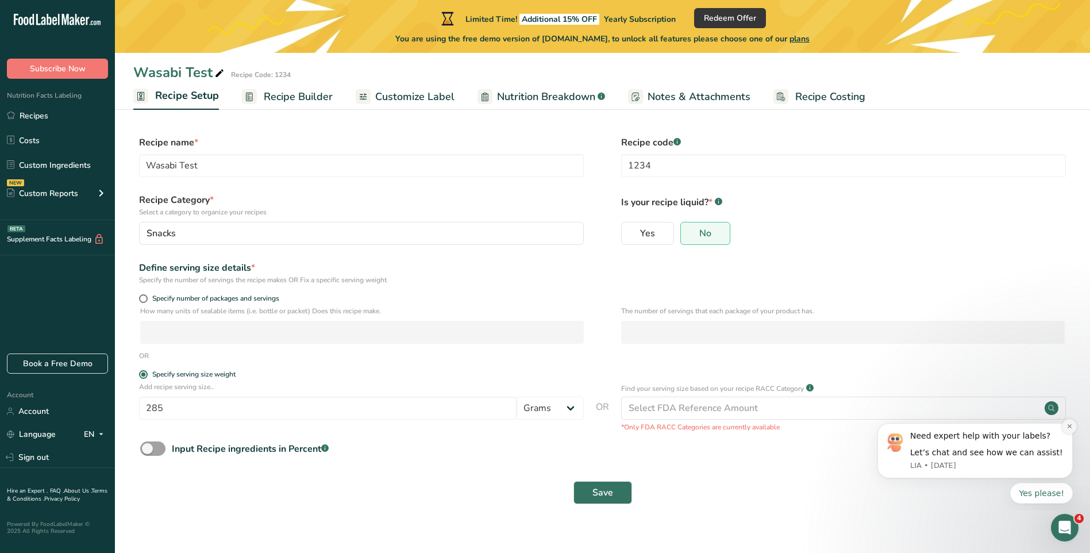
click at [1064, 426] on button "Dismiss notification" at bounding box center [1068, 426] width 15 height 15
click at [1064, 448] on button "Dismiss notification" at bounding box center [1068, 451] width 15 height 15
